Goal: Navigation & Orientation: Understand site structure

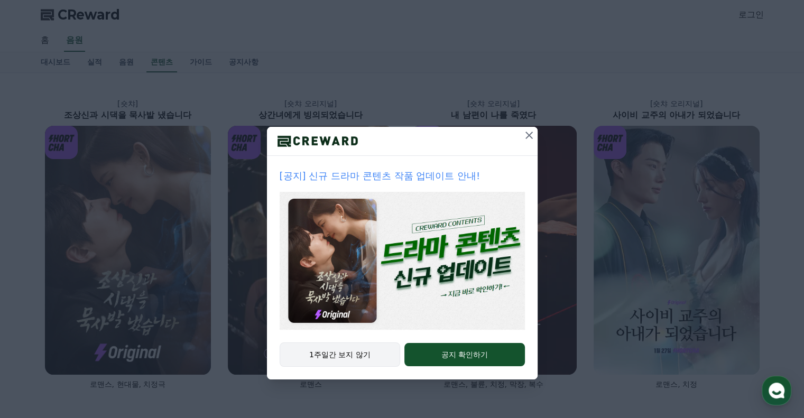
click at [346, 356] on button "1주일간 보지 않기" at bounding box center [340, 355] width 121 height 24
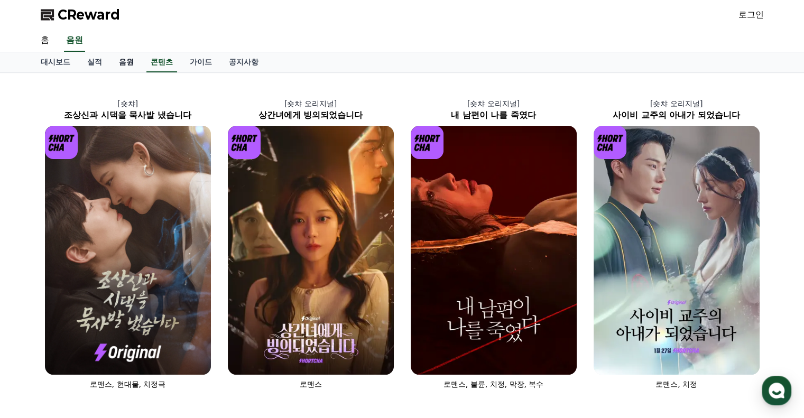
click at [120, 61] on link "음원" at bounding box center [127, 62] width 32 height 20
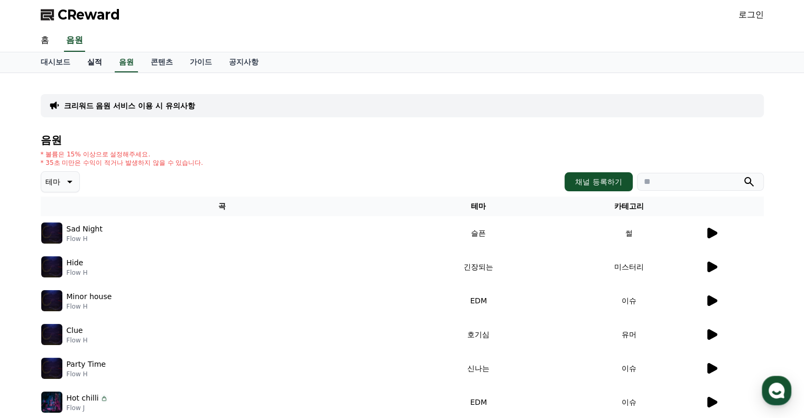
click at [95, 65] on link "실적" at bounding box center [95, 62] width 32 height 20
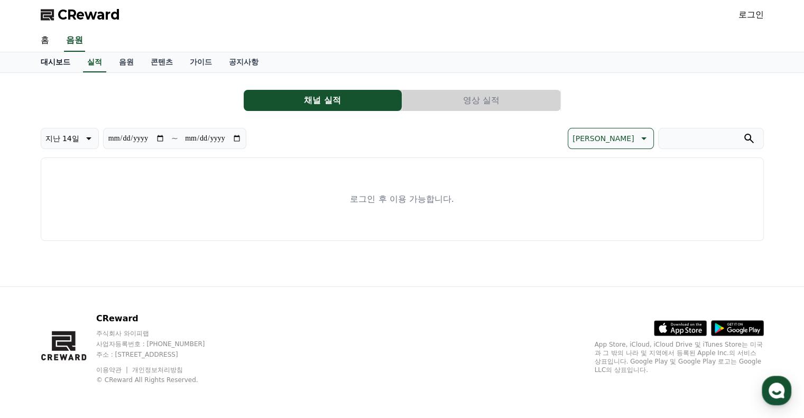
click at [65, 68] on link "대시보드" at bounding box center [55, 62] width 47 height 20
